Goal: Information Seeking & Learning: Learn about a topic

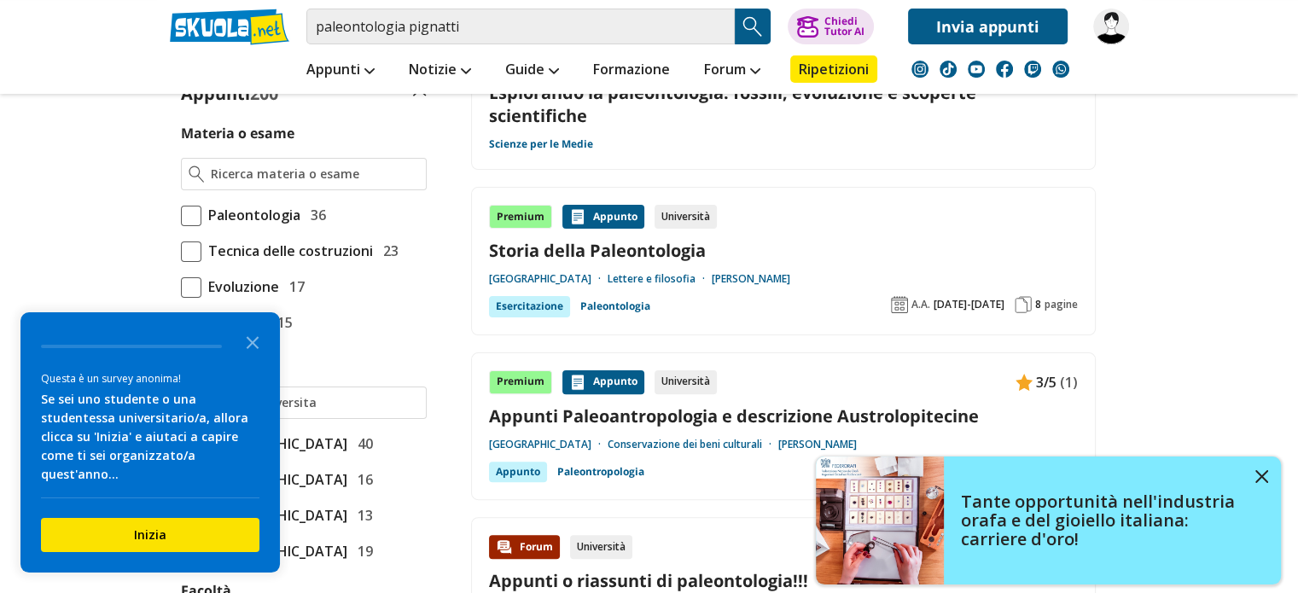
scroll to position [446, 0]
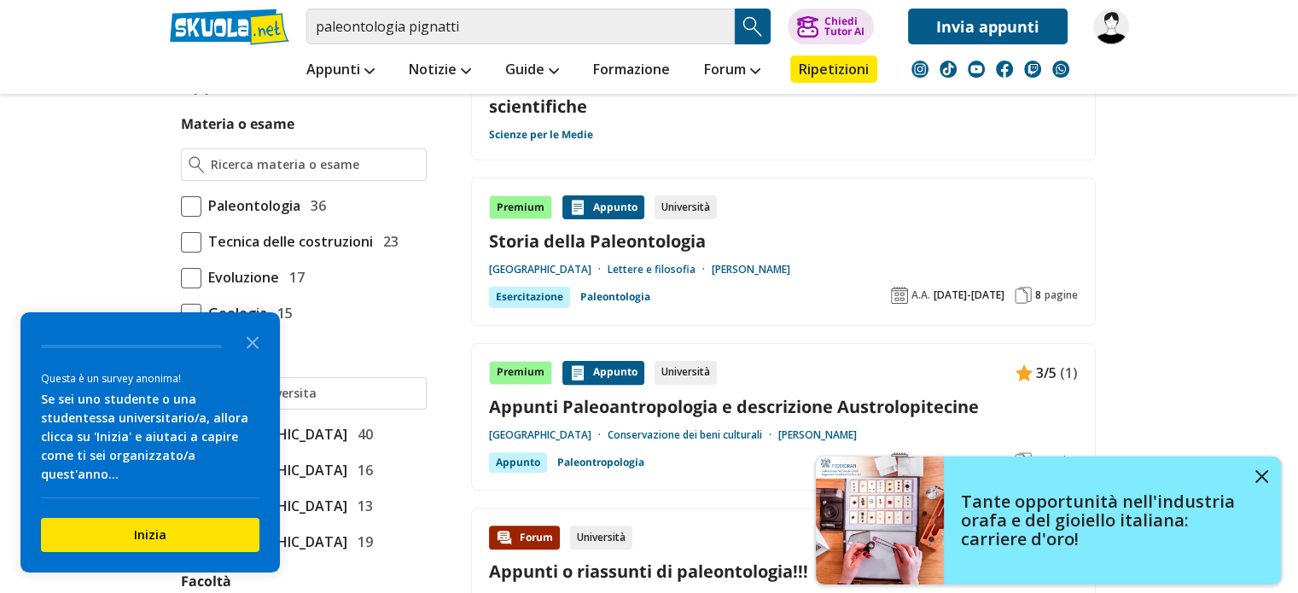
click at [197, 207] on span at bounding box center [191, 206] width 20 height 20
click at [181, 206] on input "Paleontologia 36" at bounding box center [181, 206] width 0 height 0
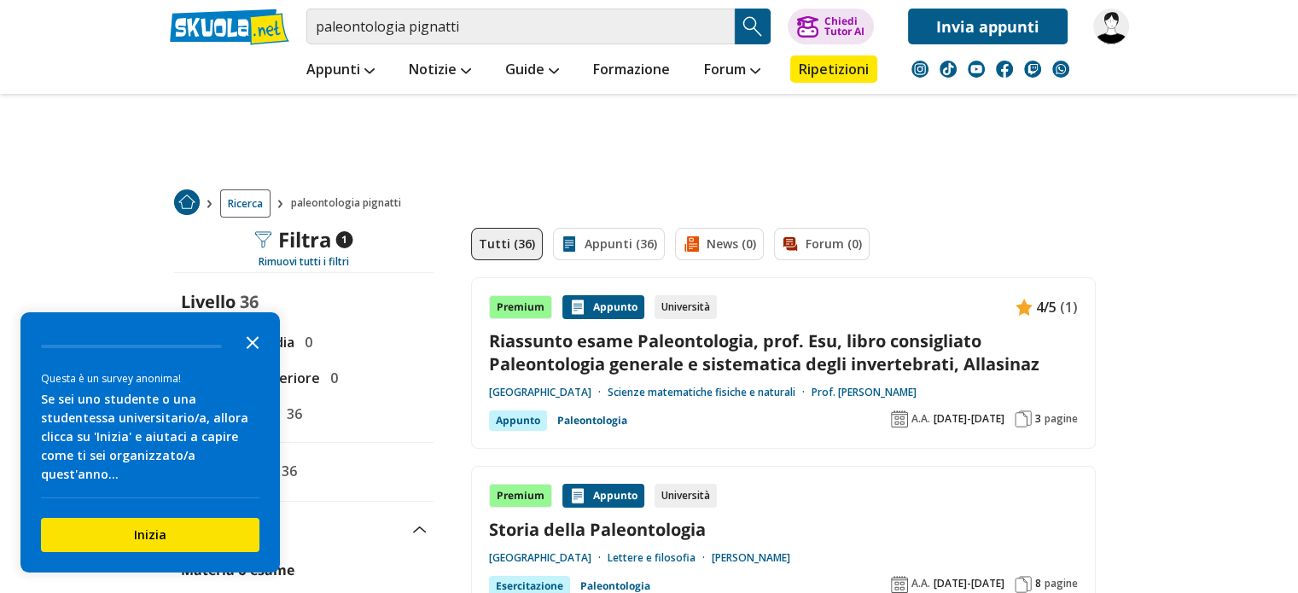
click at [253, 349] on polygon "Close the survey" at bounding box center [253, 342] width 13 height 13
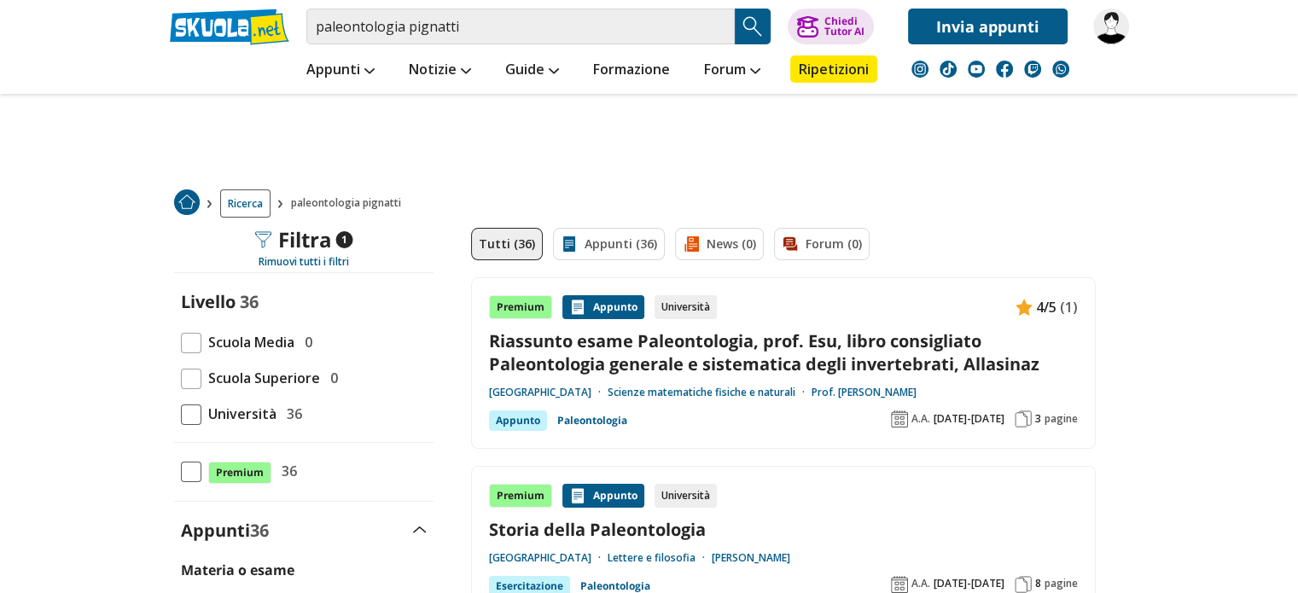
click at [195, 422] on span at bounding box center [191, 414] width 20 height 20
click at [181, 414] on input "Università 36" at bounding box center [181, 414] width 0 height 0
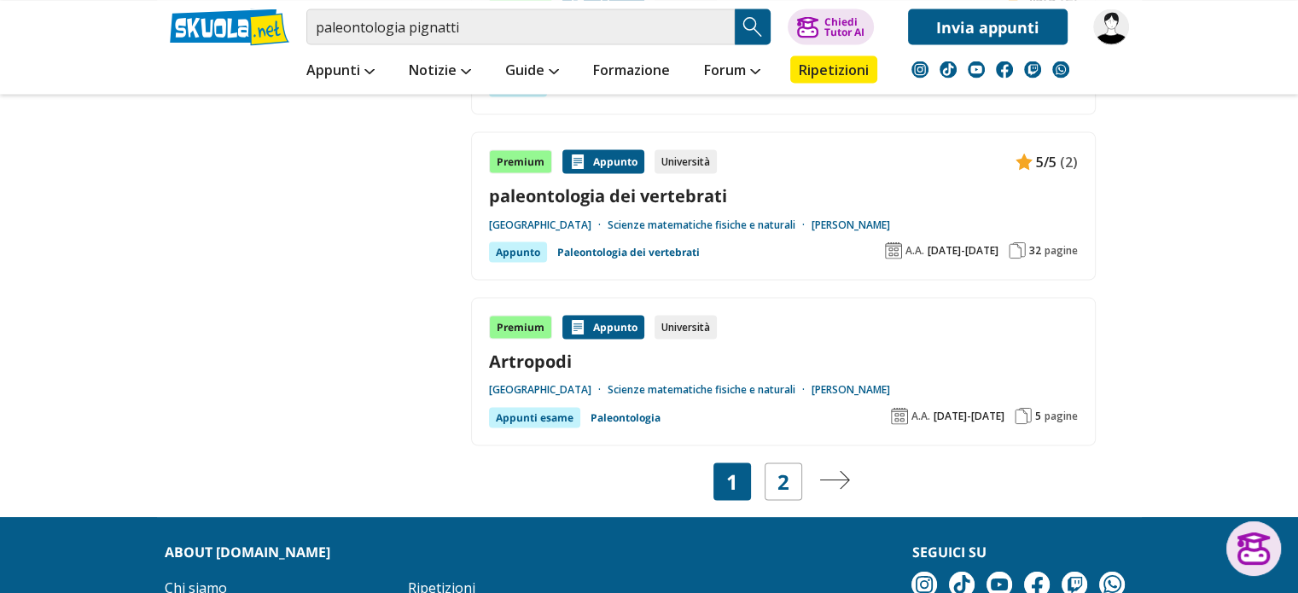
scroll to position [3251, 0]
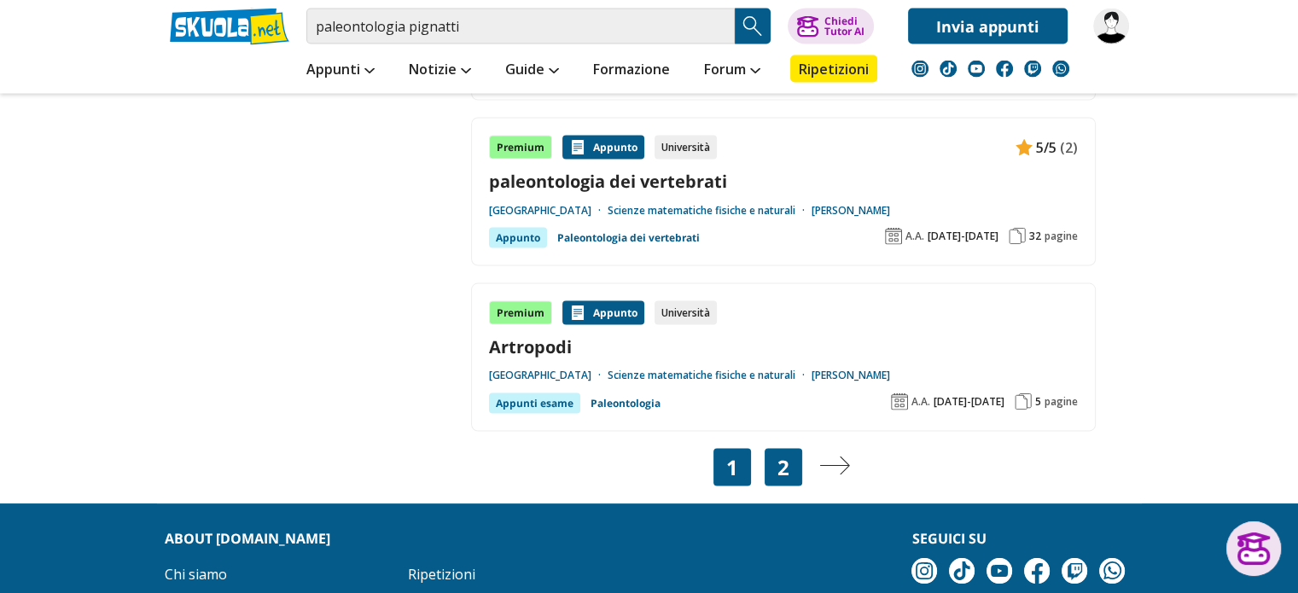
click at [789, 455] on div "2" at bounding box center [783, 468] width 38 height 38
click at [782, 468] on link "2" at bounding box center [783, 468] width 12 height 24
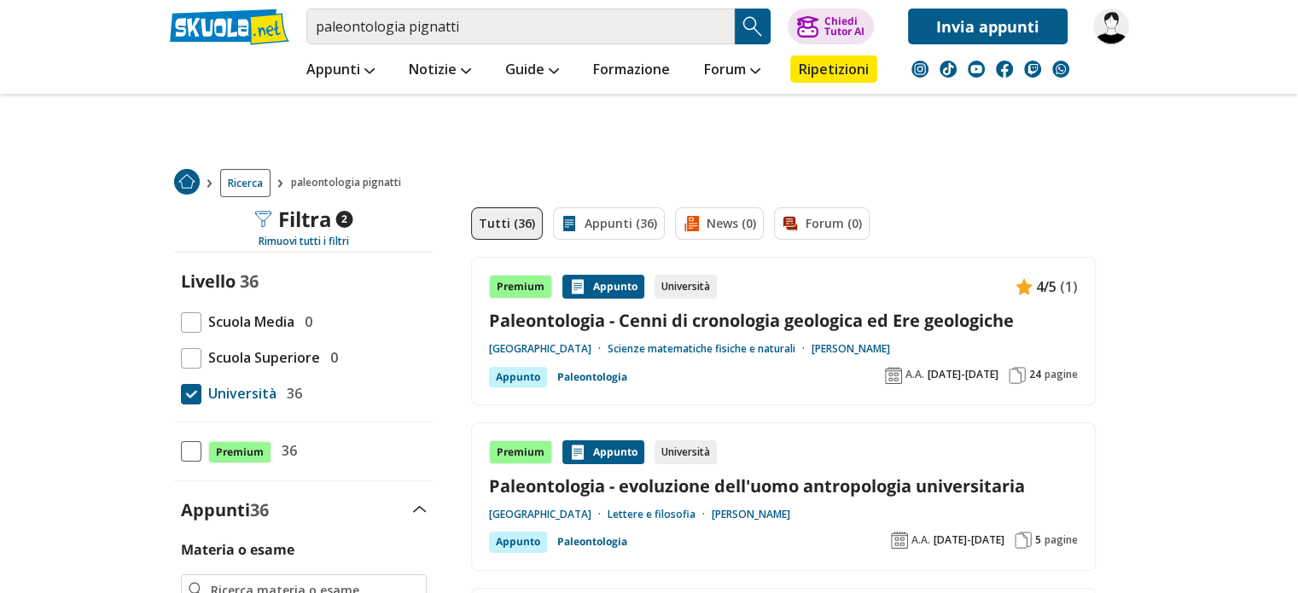
scroll to position [20, 0]
click at [822, 324] on link "Paleontologia - Cenni di cronologia geologica ed Ere geologiche" at bounding box center [783, 321] width 589 height 23
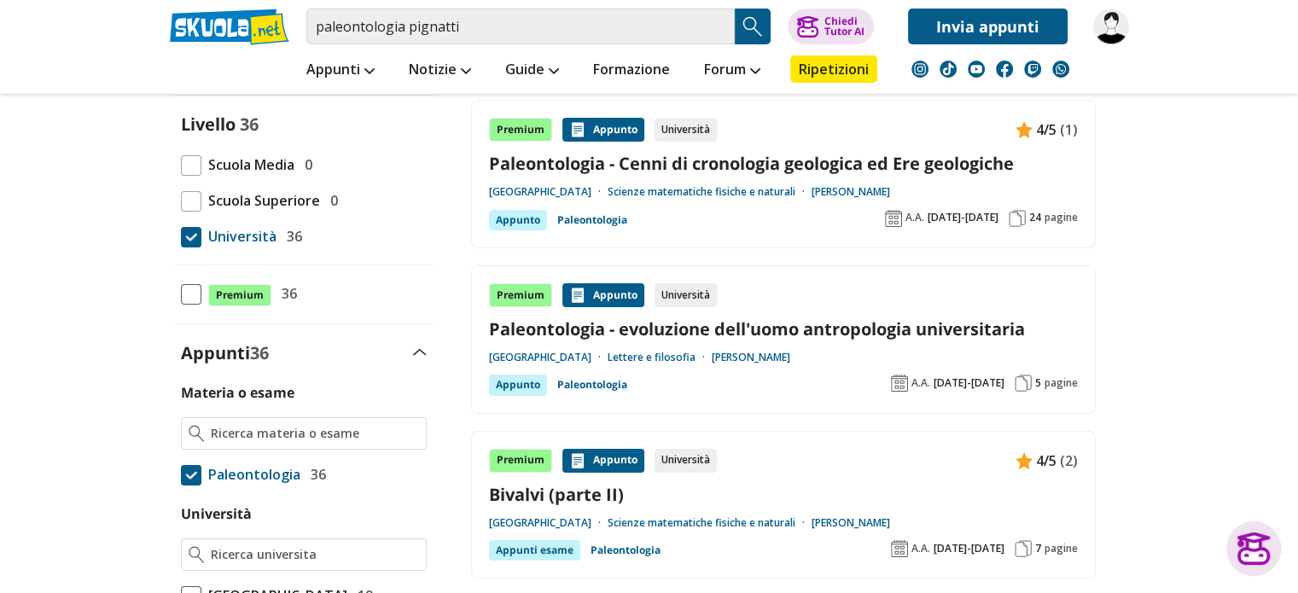
scroll to position [331, 0]
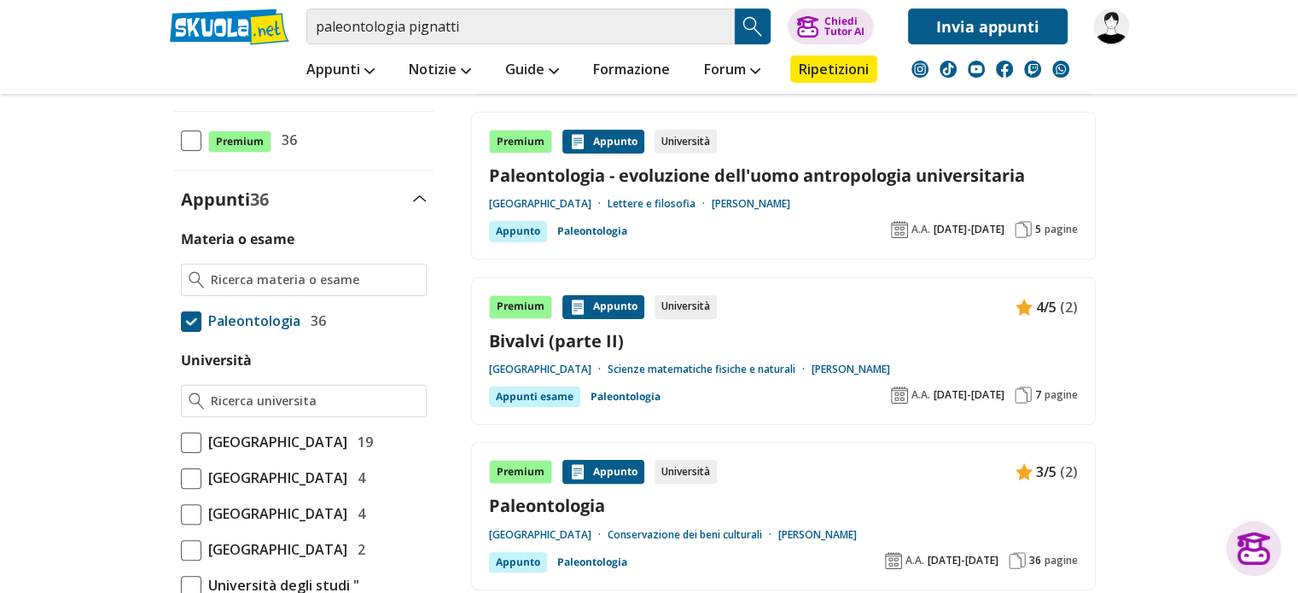
click at [618, 333] on link "Bivalvi (parte II)" at bounding box center [783, 340] width 589 height 23
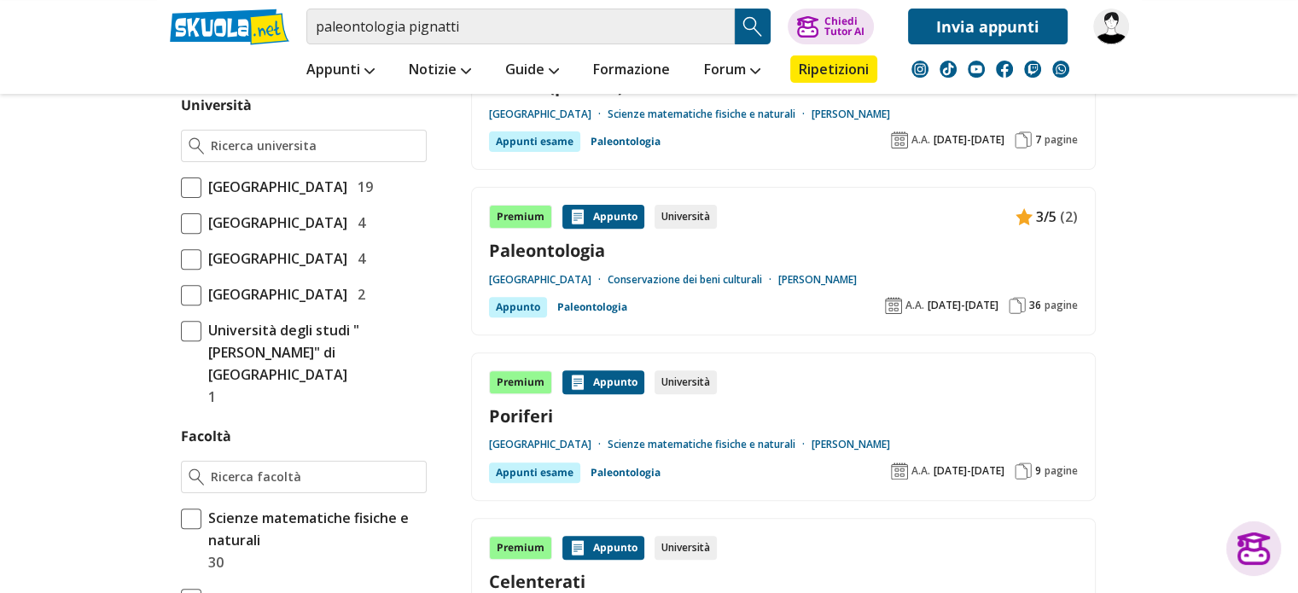
scroll to position [587, 0]
click at [537, 409] on link "Poriferi" at bounding box center [783, 415] width 589 height 23
